Goal: Task Accomplishment & Management: Use online tool/utility

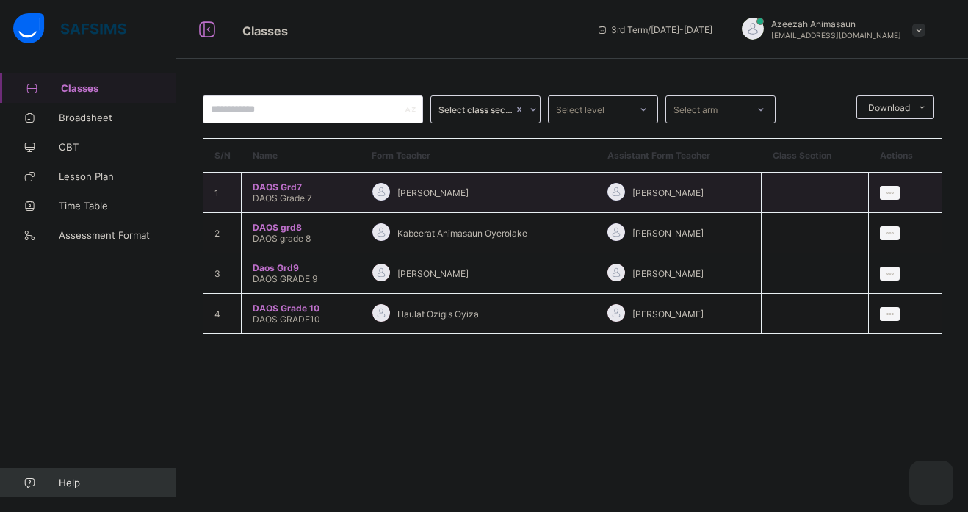
click at [260, 188] on span "DAOS Grd7" at bounding box center [301, 186] width 97 height 11
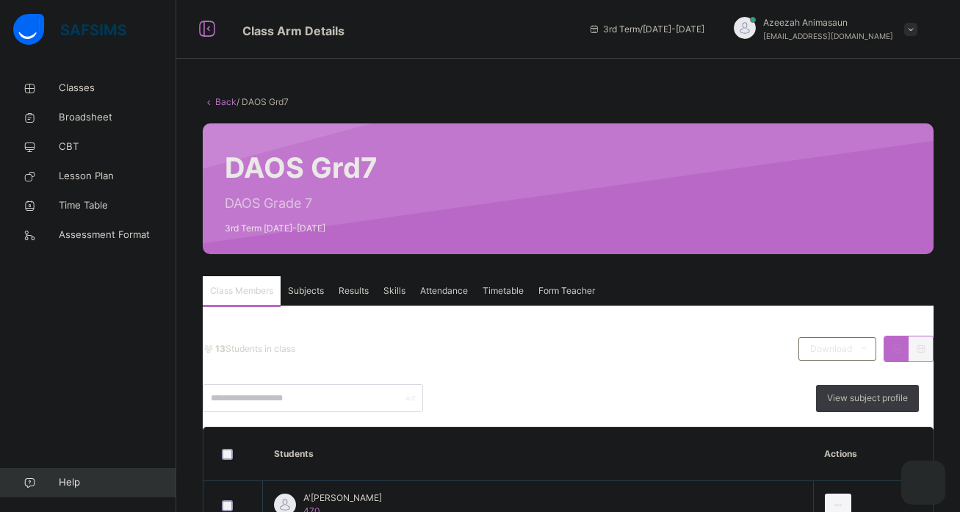
click at [306, 294] on span "Subjects" at bounding box center [306, 290] width 36 height 13
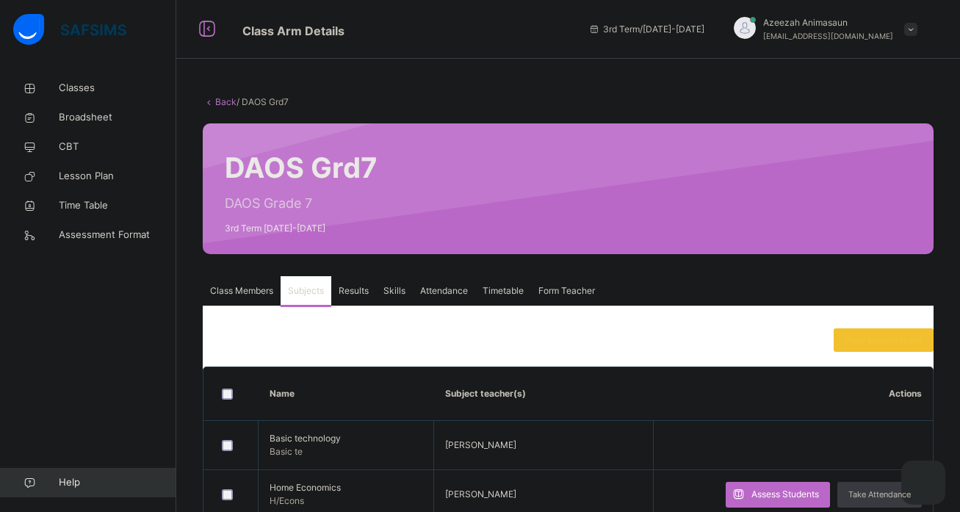
click at [306, 294] on span "Subjects" at bounding box center [306, 290] width 36 height 13
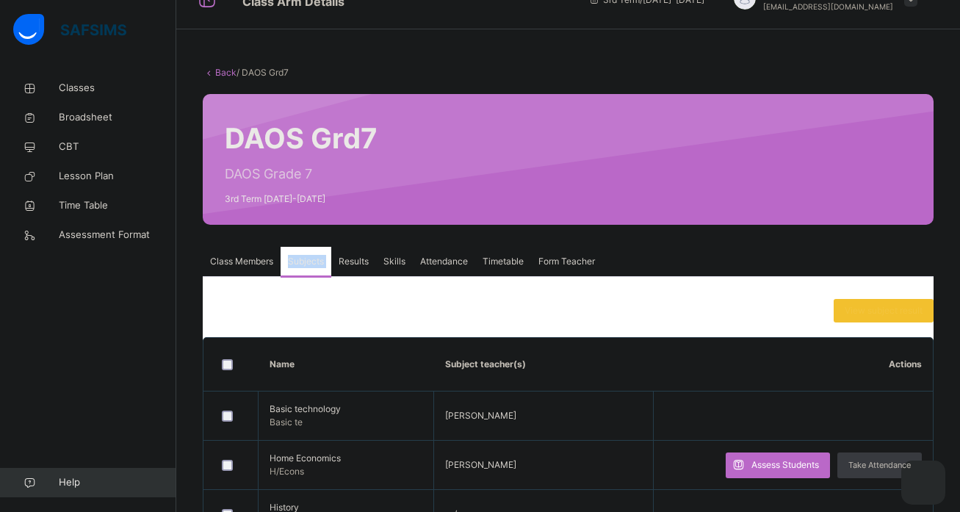
click at [361, 261] on span "Results" at bounding box center [354, 261] width 30 height 13
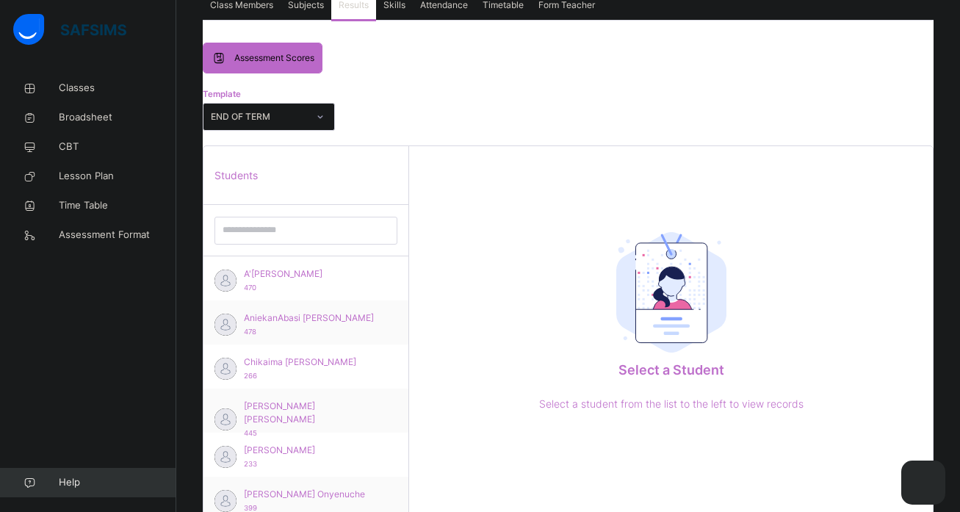
scroll to position [294, 0]
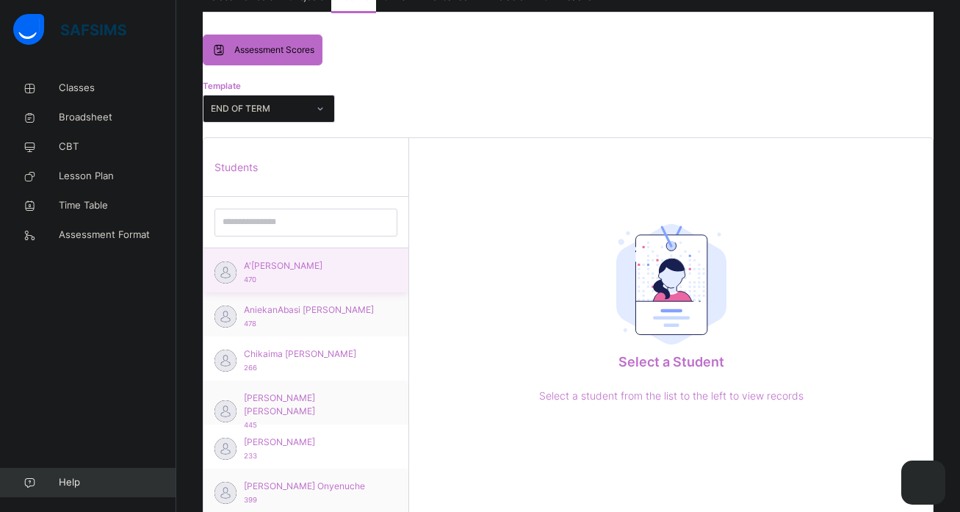
click at [247, 264] on span "A'[PERSON_NAME]" at bounding box center [309, 265] width 131 height 13
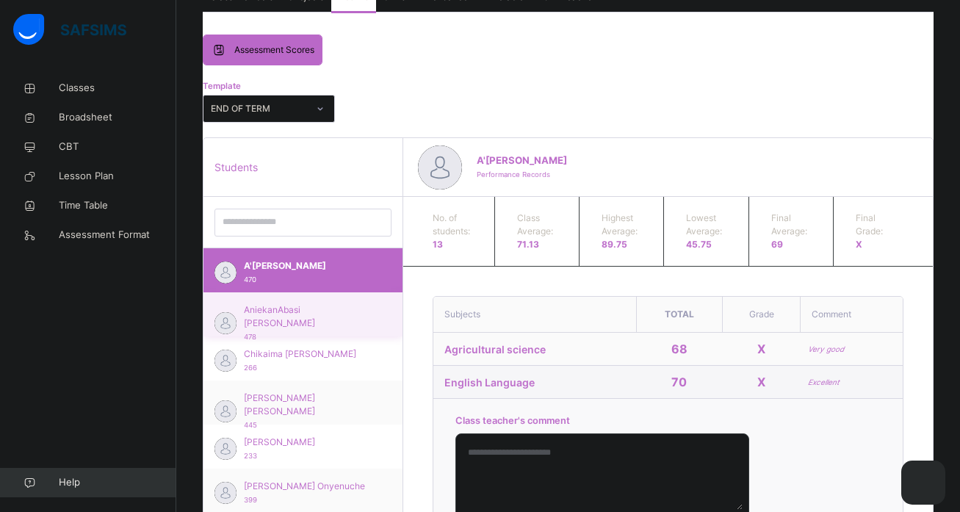
click at [267, 315] on span "AniekanAbasi [PERSON_NAME]" at bounding box center [307, 316] width 126 height 26
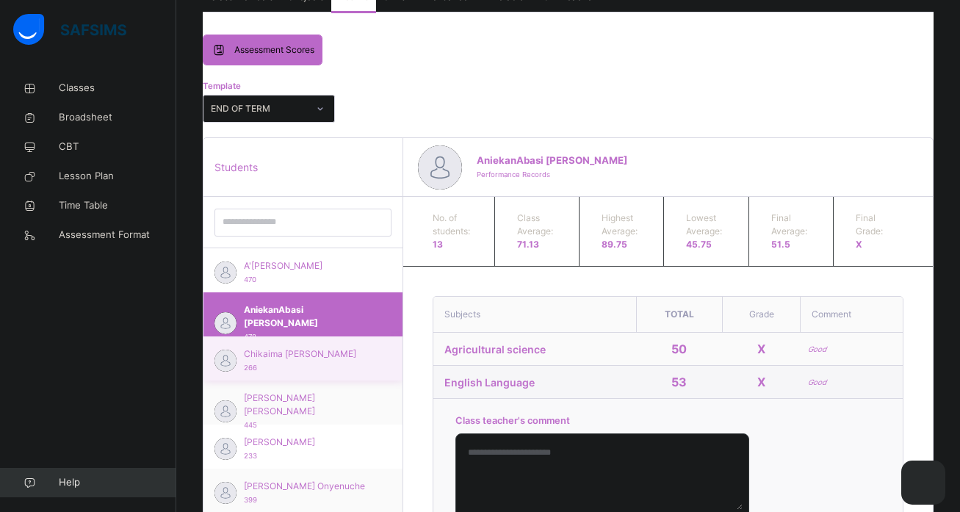
click at [289, 355] on span "Chikaima [PERSON_NAME]" at bounding box center [307, 353] width 126 height 13
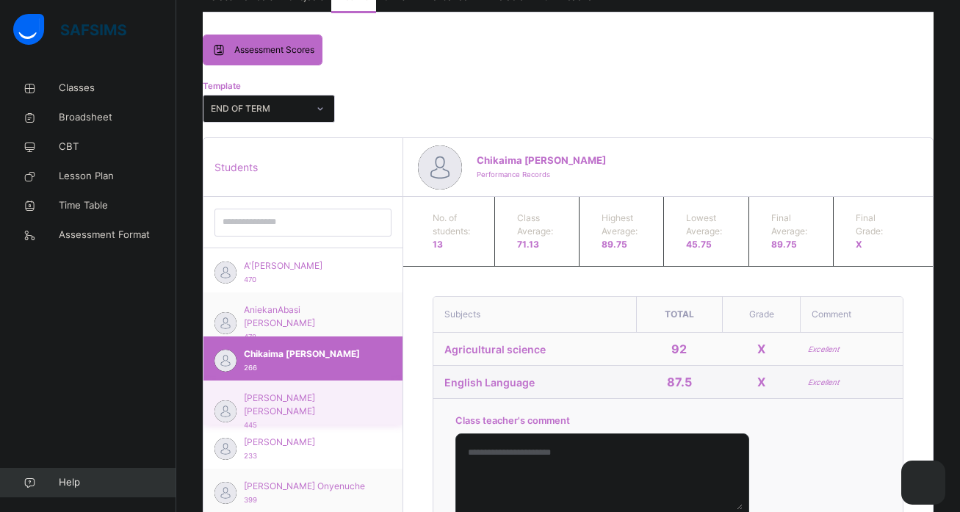
click at [317, 410] on div "[PERSON_NAME] [PERSON_NAME] 445" at bounding box center [307, 411] width 126 height 40
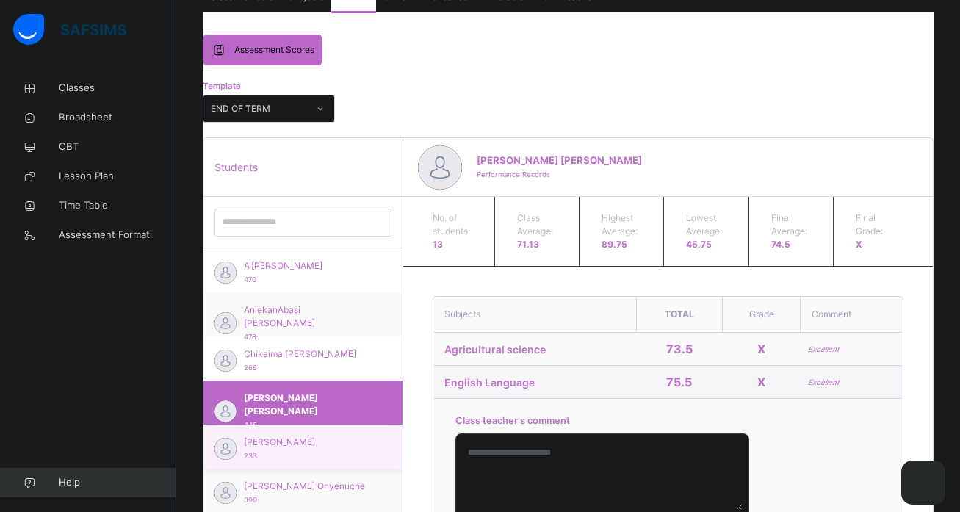
click at [328, 449] on div "[PERSON_NAME] 233" at bounding box center [307, 449] width 126 height 26
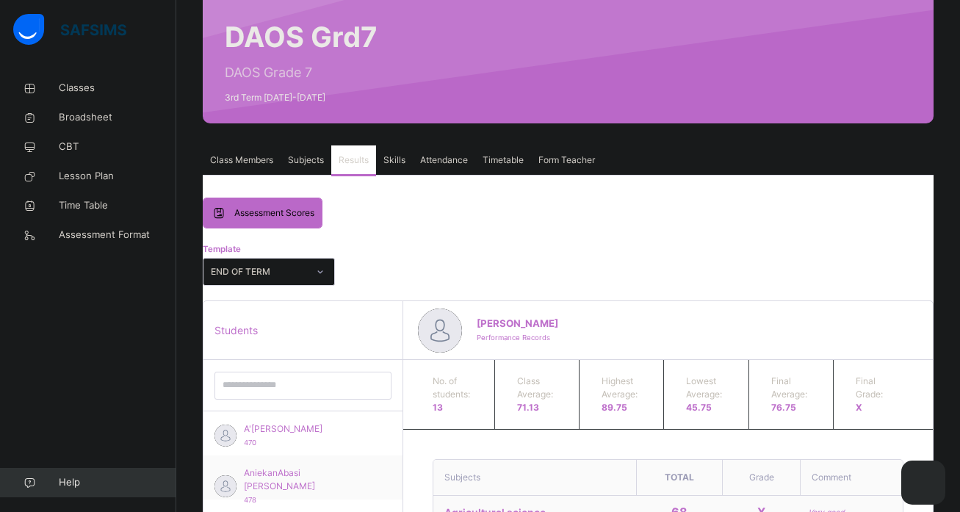
scroll to position [88, 0]
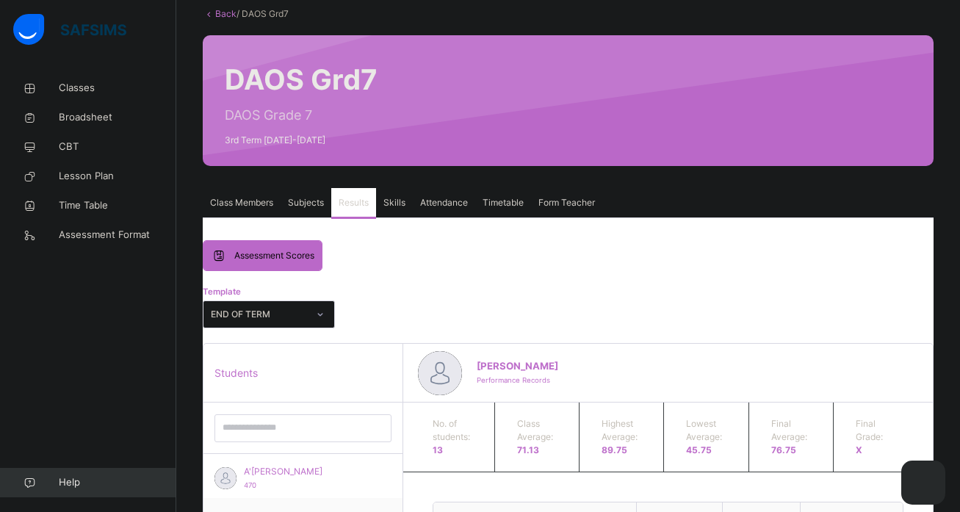
click at [306, 209] on div "Subjects" at bounding box center [306, 202] width 51 height 29
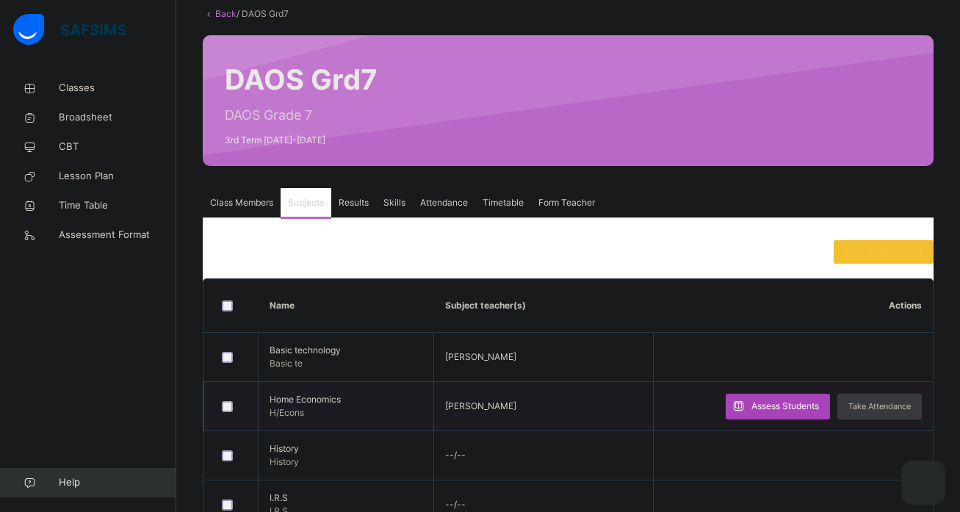
click at [759, 406] on span "Assess Students" at bounding box center [785, 406] width 68 height 13
click at [0, 0] on div "RECORD BOOK × DAOS Grd7 : Online Actions Download Empty Score Sheet Upload/map …" at bounding box center [0, 0] width 0 height 0
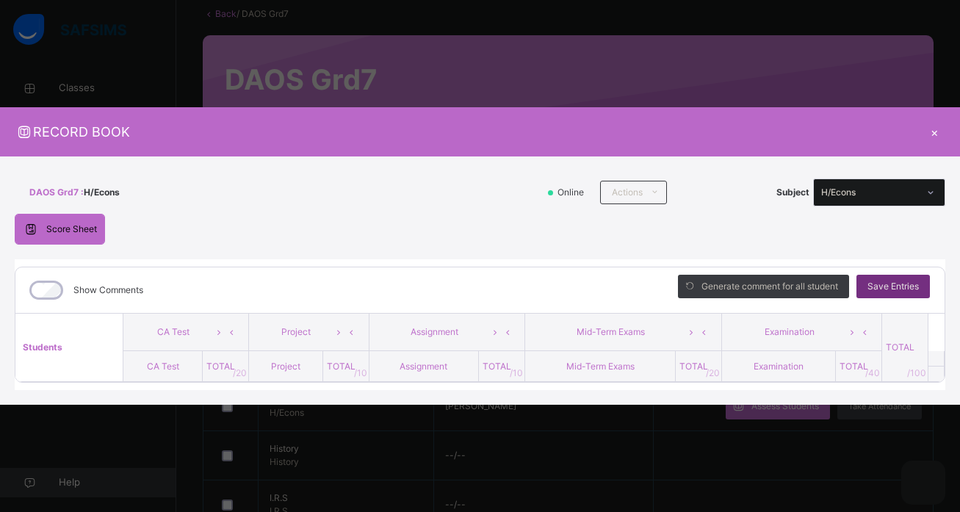
click at [98, 342] on th "Students" at bounding box center [69, 348] width 108 height 68
click at [784, 285] on span "Generate comment for all student" at bounding box center [769, 286] width 137 height 13
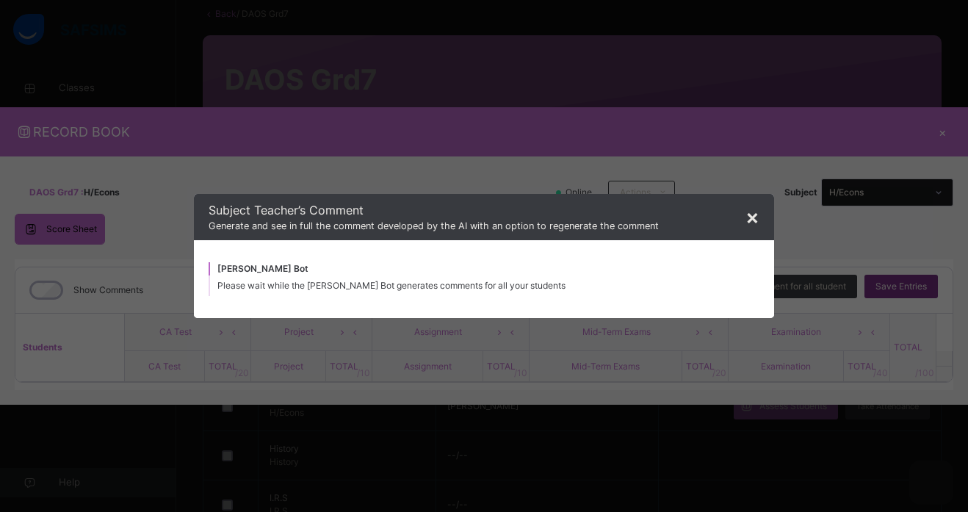
click at [756, 213] on span "×" at bounding box center [752, 216] width 14 height 25
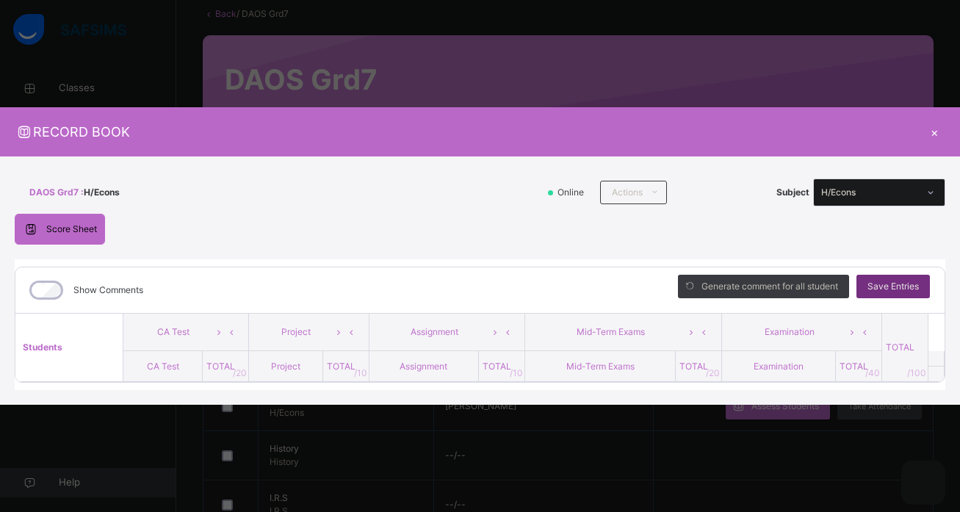
click at [930, 137] on div "×" at bounding box center [934, 132] width 22 height 20
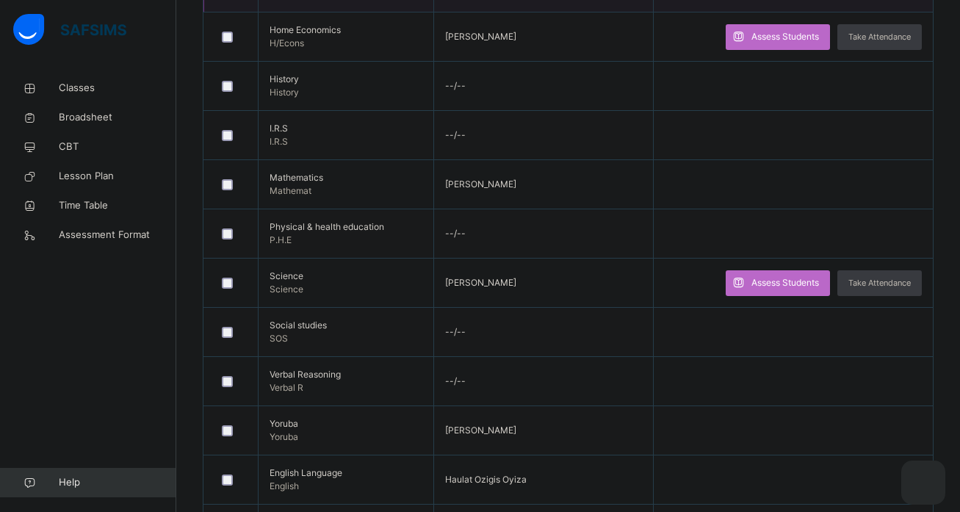
scroll to position [470, 0]
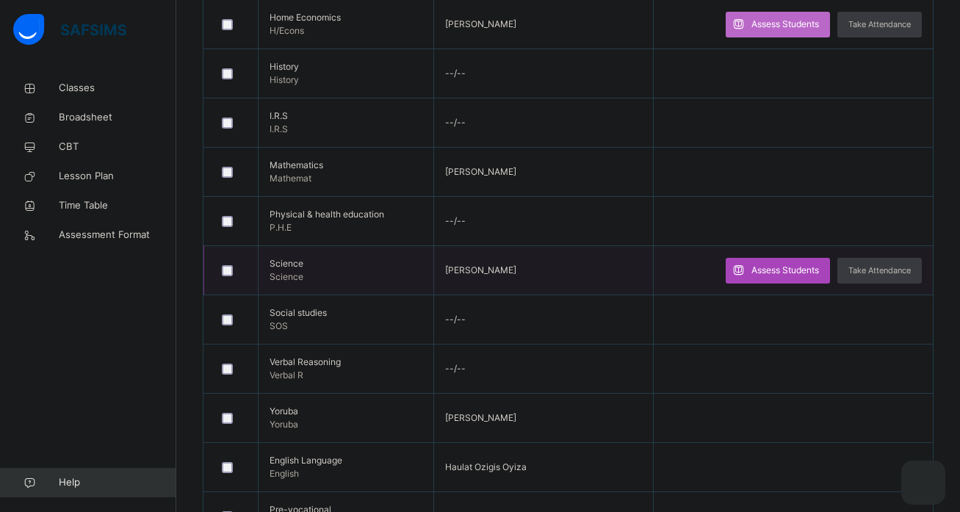
click at [808, 270] on span "Assess Students" at bounding box center [785, 270] width 68 height 13
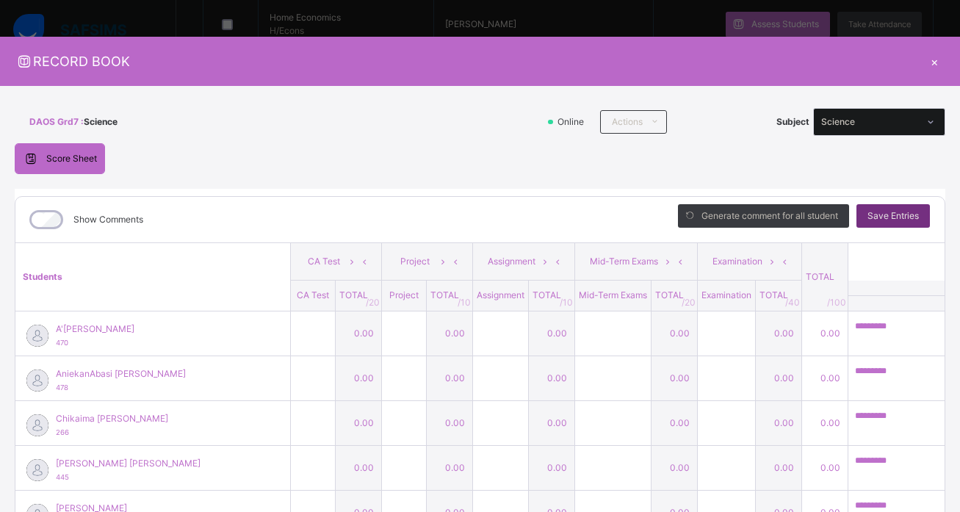
click at [935, 125] on icon at bounding box center [930, 122] width 9 height 15
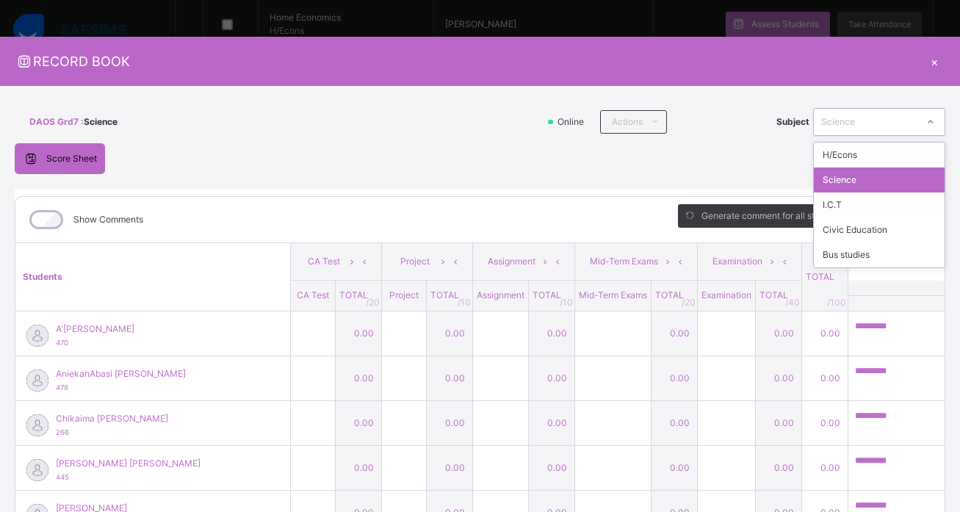
click at [864, 167] on div "Science" at bounding box center [879, 179] width 131 height 25
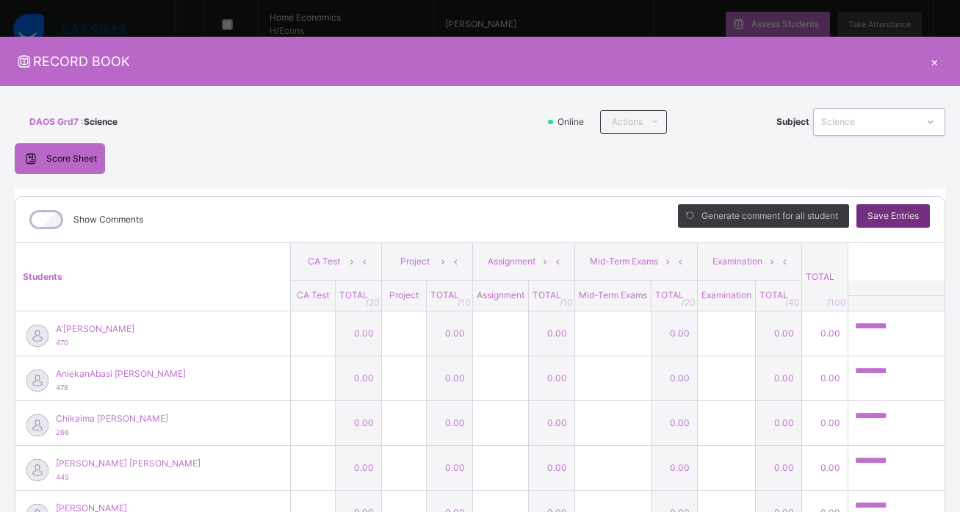
click at [878, 127] on div "Science" at bounding box center [869, 121] width 97 height 13
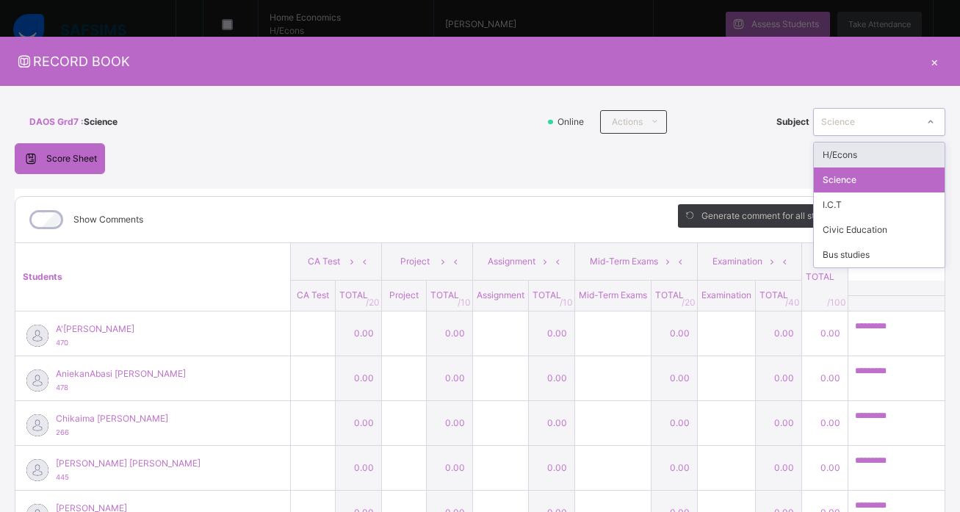
click at [839, 164] on div "H/Econs" at bounding box center [879, 154] width 131 height 25
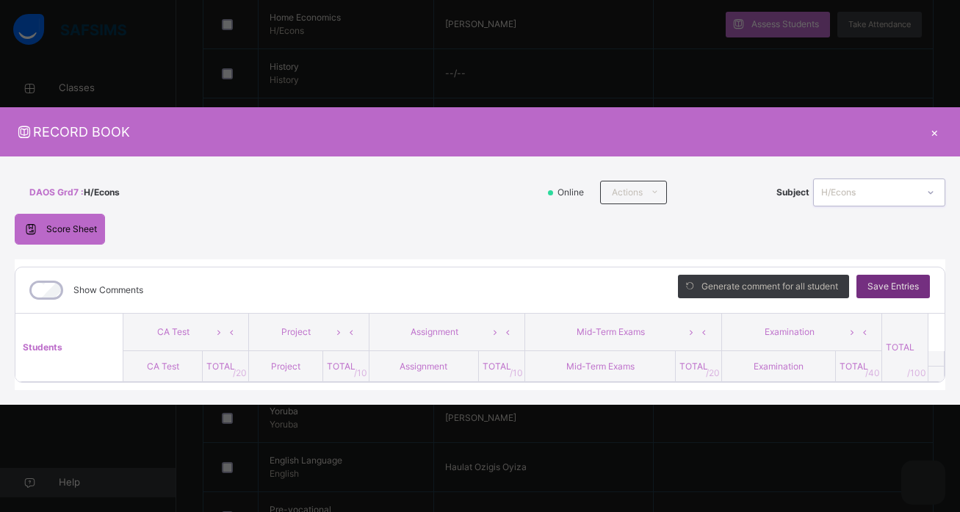
click at [73, 337] on th "Students" at bounding box center [69, 348] width 108 height 68
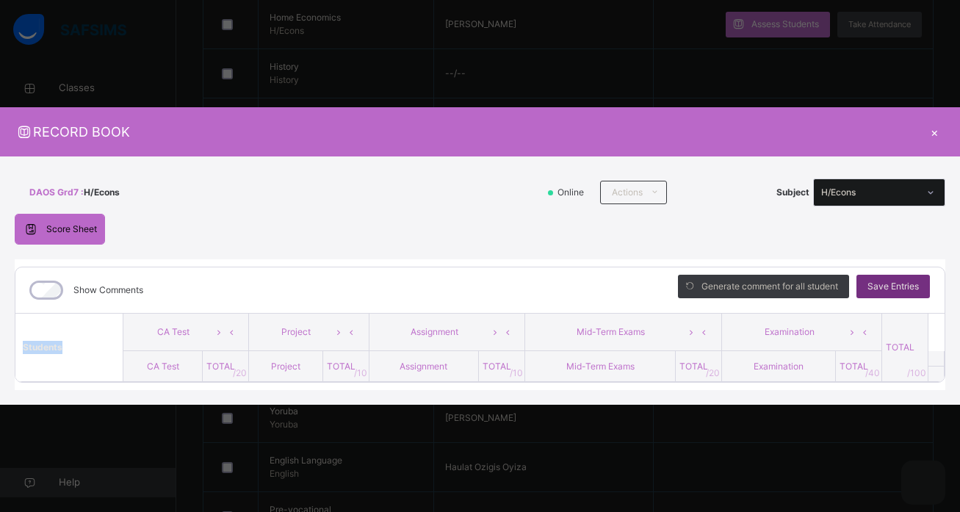
click at [935, 198] on div at bounding box center [930, 193] width 25 height 24
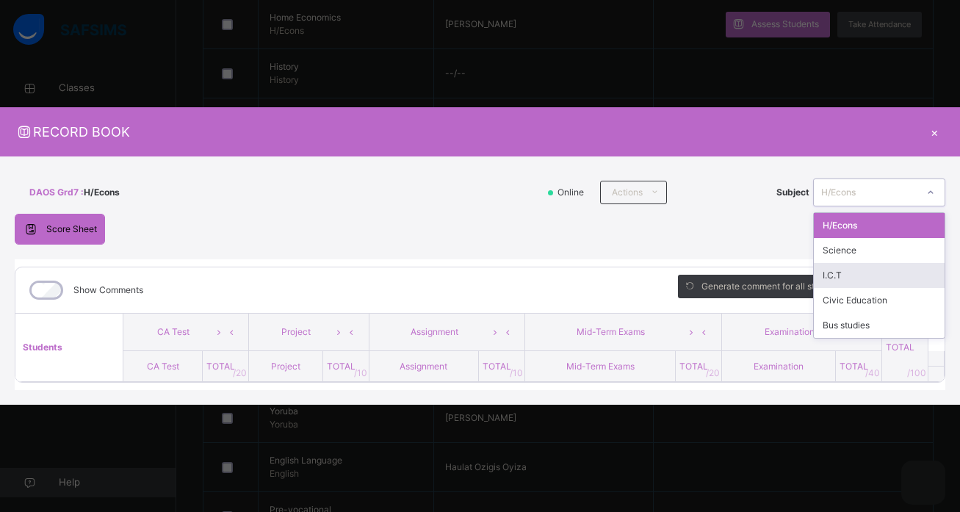
click at [931, 281] on div "I.C.T" at bounding box center [879, 275] width 131 height 25
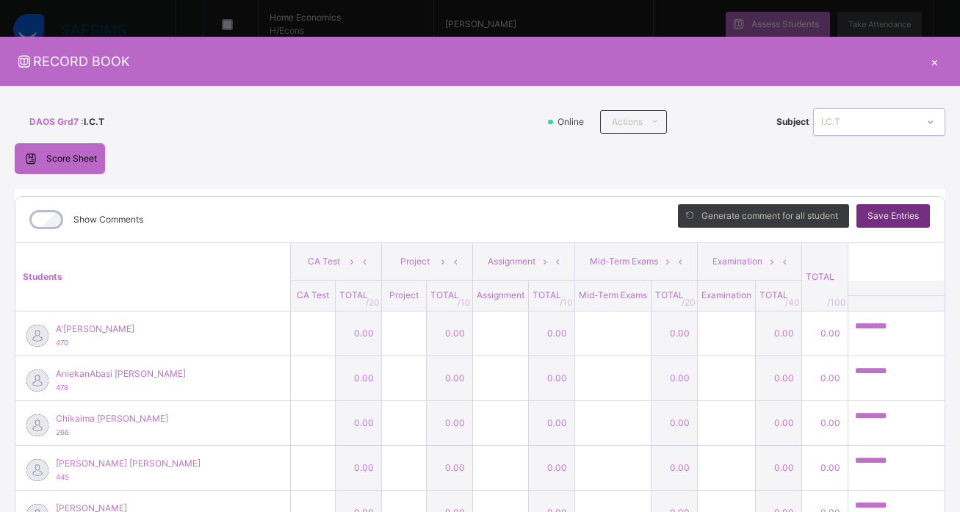
click at [935, 122] on icon at bounding box center [930, 122] width 9 height 15
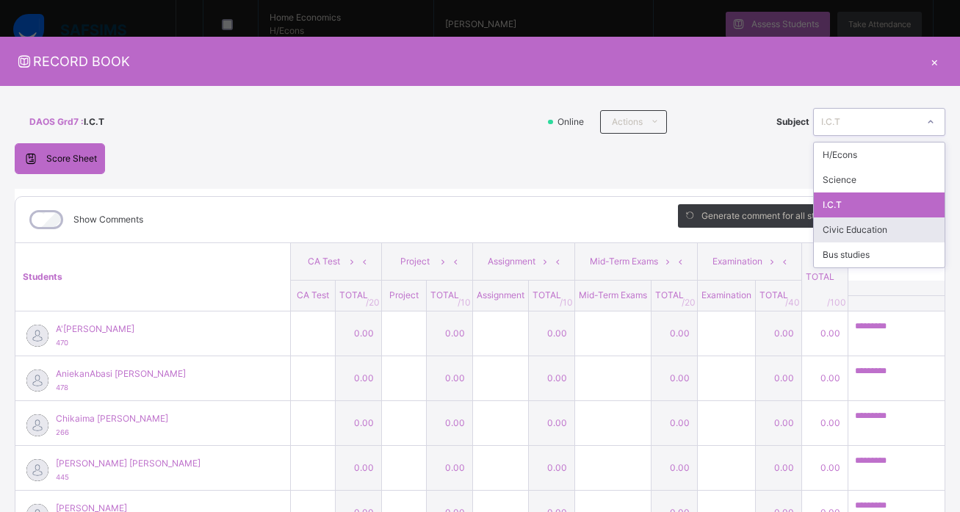
click at [919, 225] on div "Civic Education" at bounding box center [879, 229] width 131 height 25
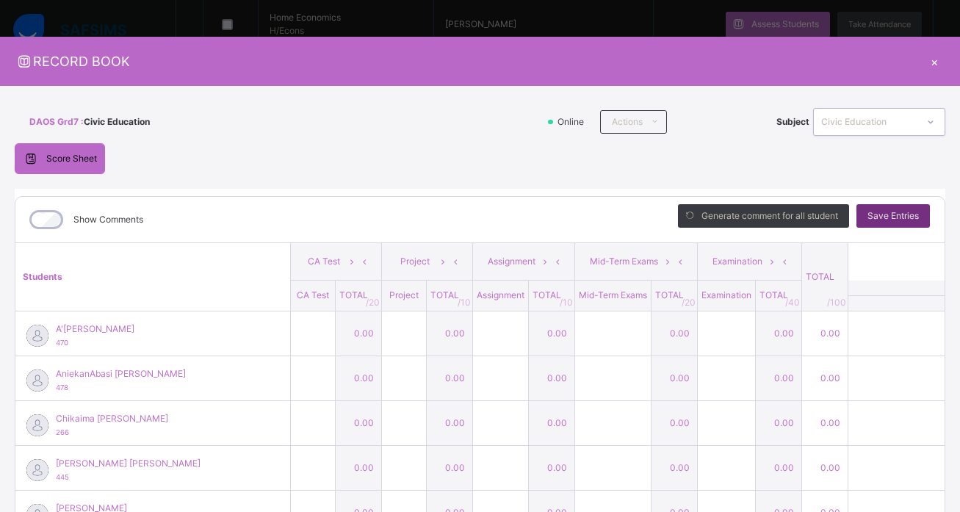
click at [935, 122] on icon at bounding box center [930, 122] width 9 height 15
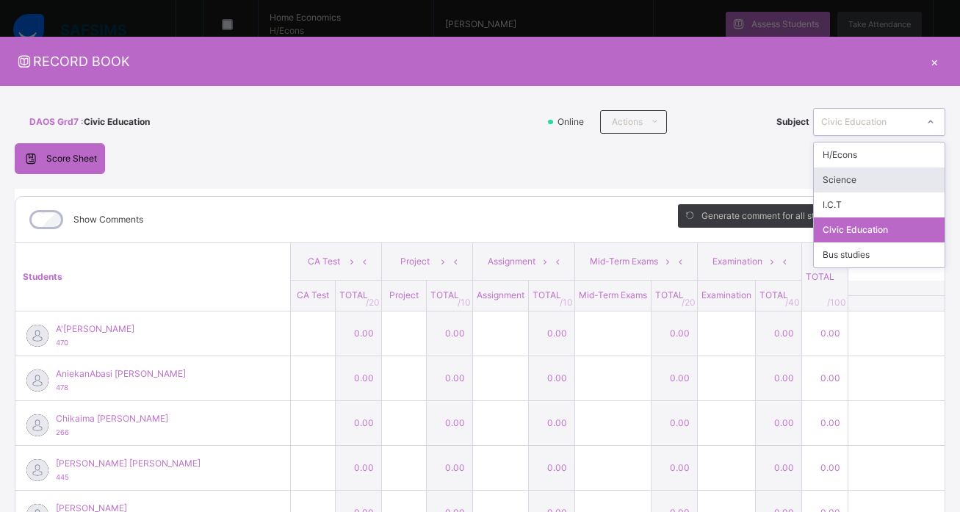
click at [925, 168] on div "Science" at bounding box center [879, 179] width 131 height 25
